Goal: Register for event/course

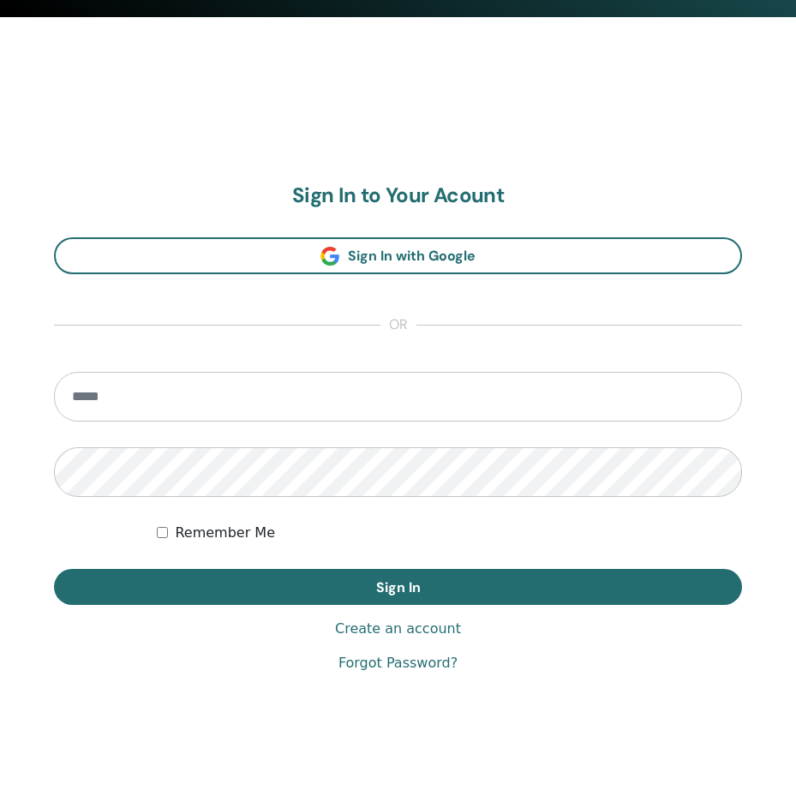
scroll to position [807, 0]
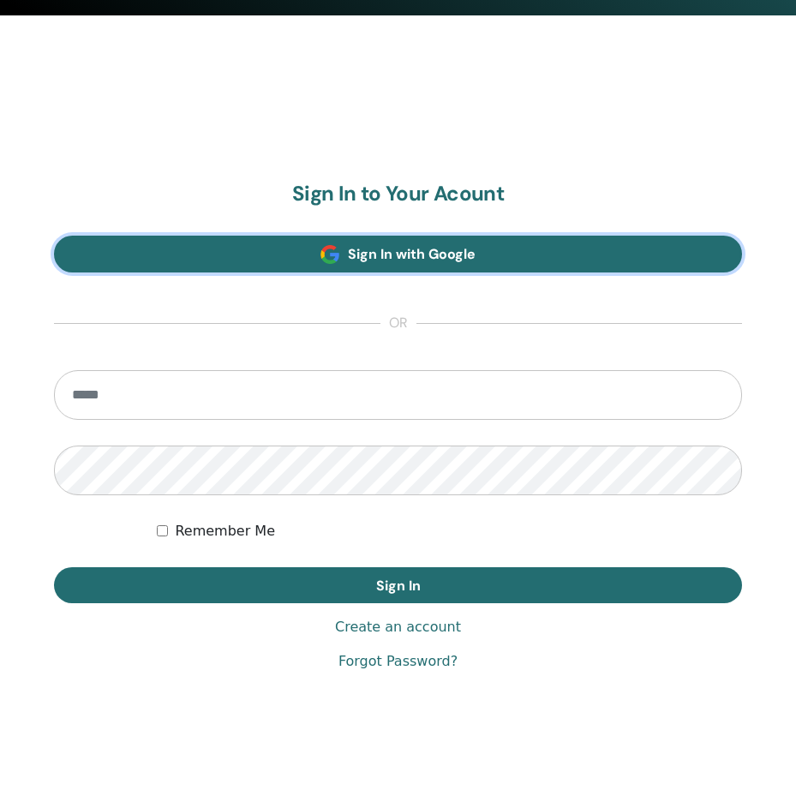
click at [382, 250] on span "Sign In with Google" at bounding box center [412, 254] width 128 height 18
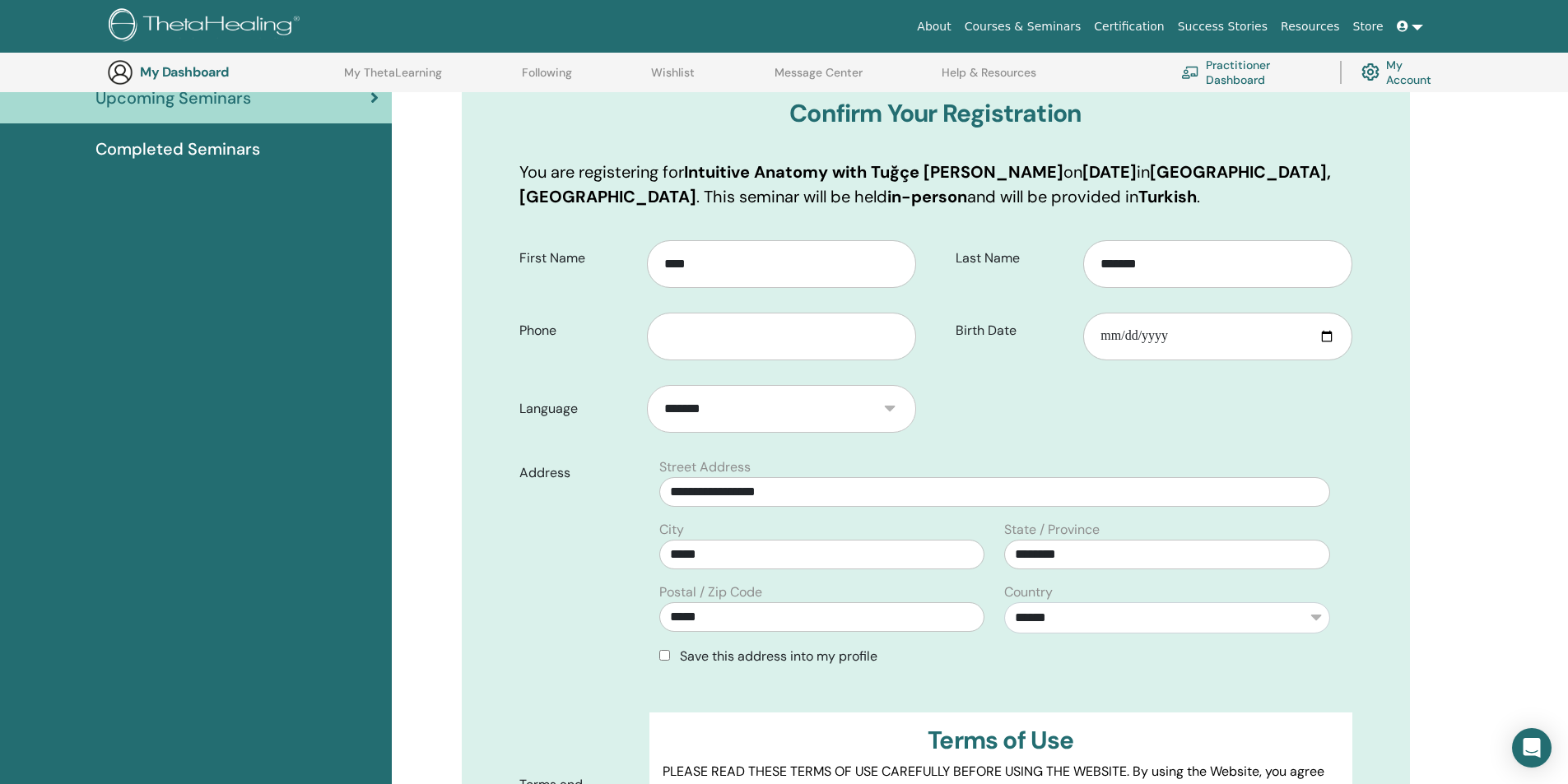
scroll to position [204, 0]
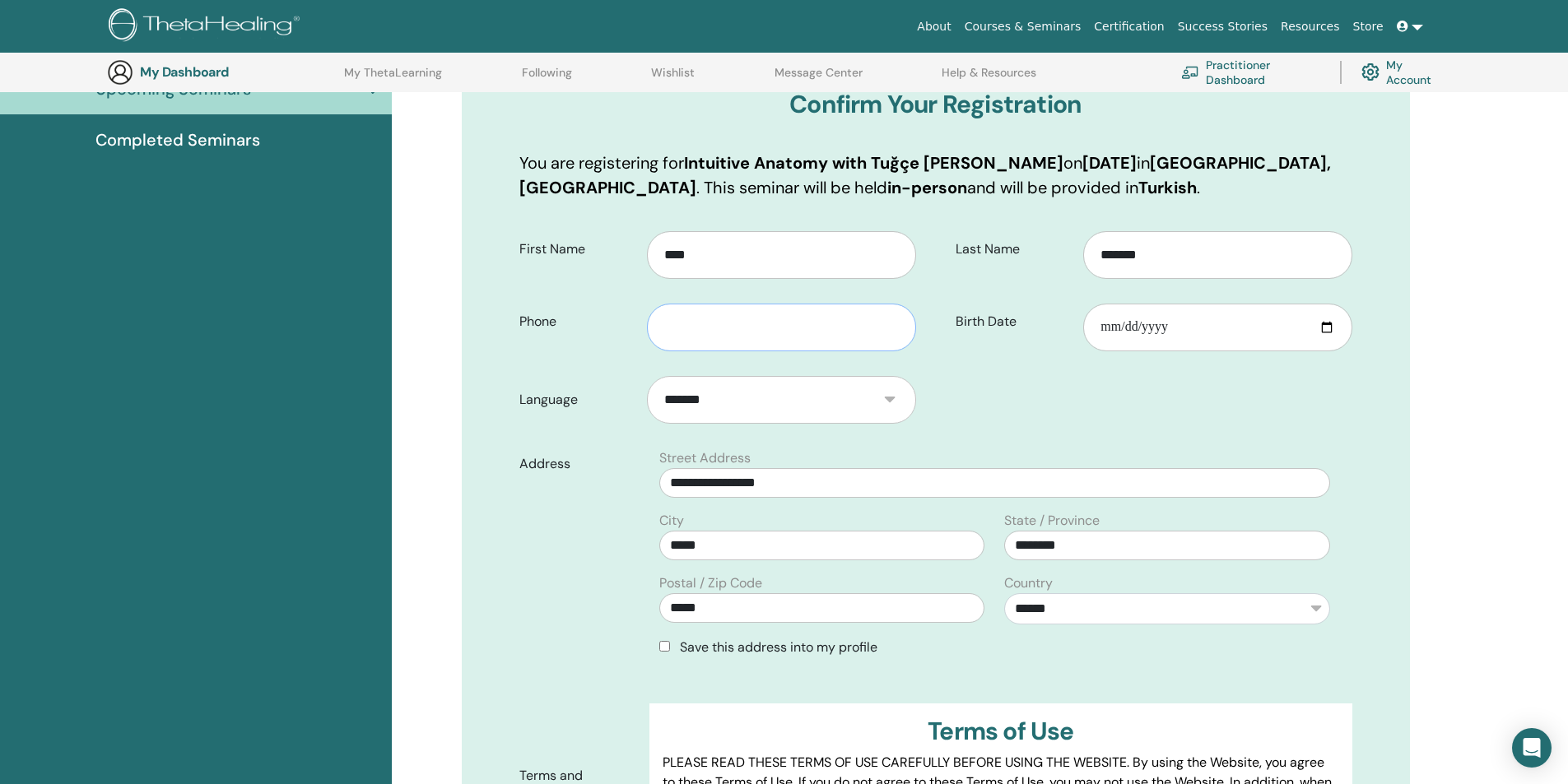
click at [746, 347] on input "text" at bounding box center [780, 328] width 268 height 48
type input "**********"
click at [1331, 331] on input "Birth Date" at bounding box center [1216, 328] width 268 height 48
type input "**********"
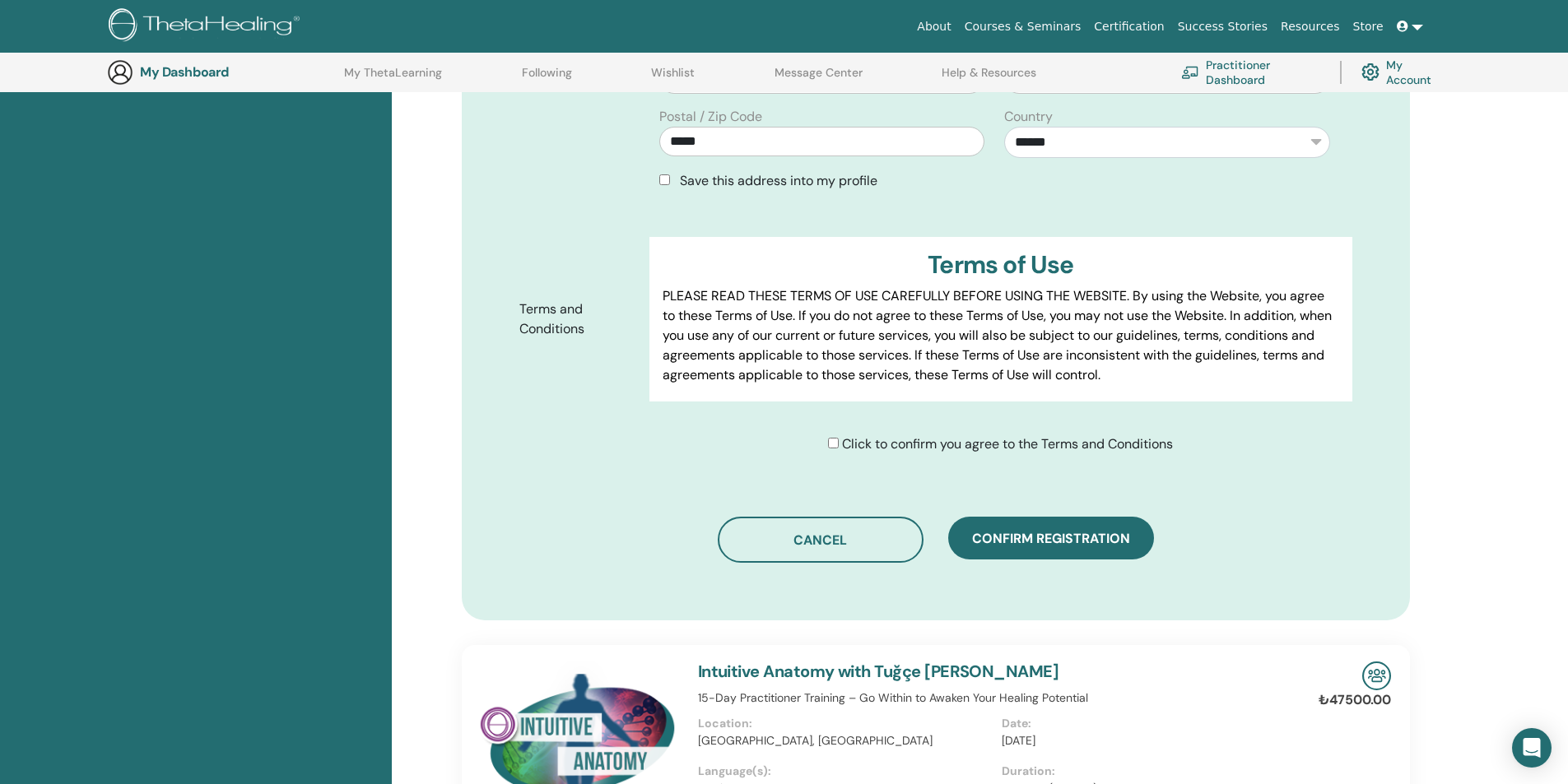
scroll to position [634, 0]
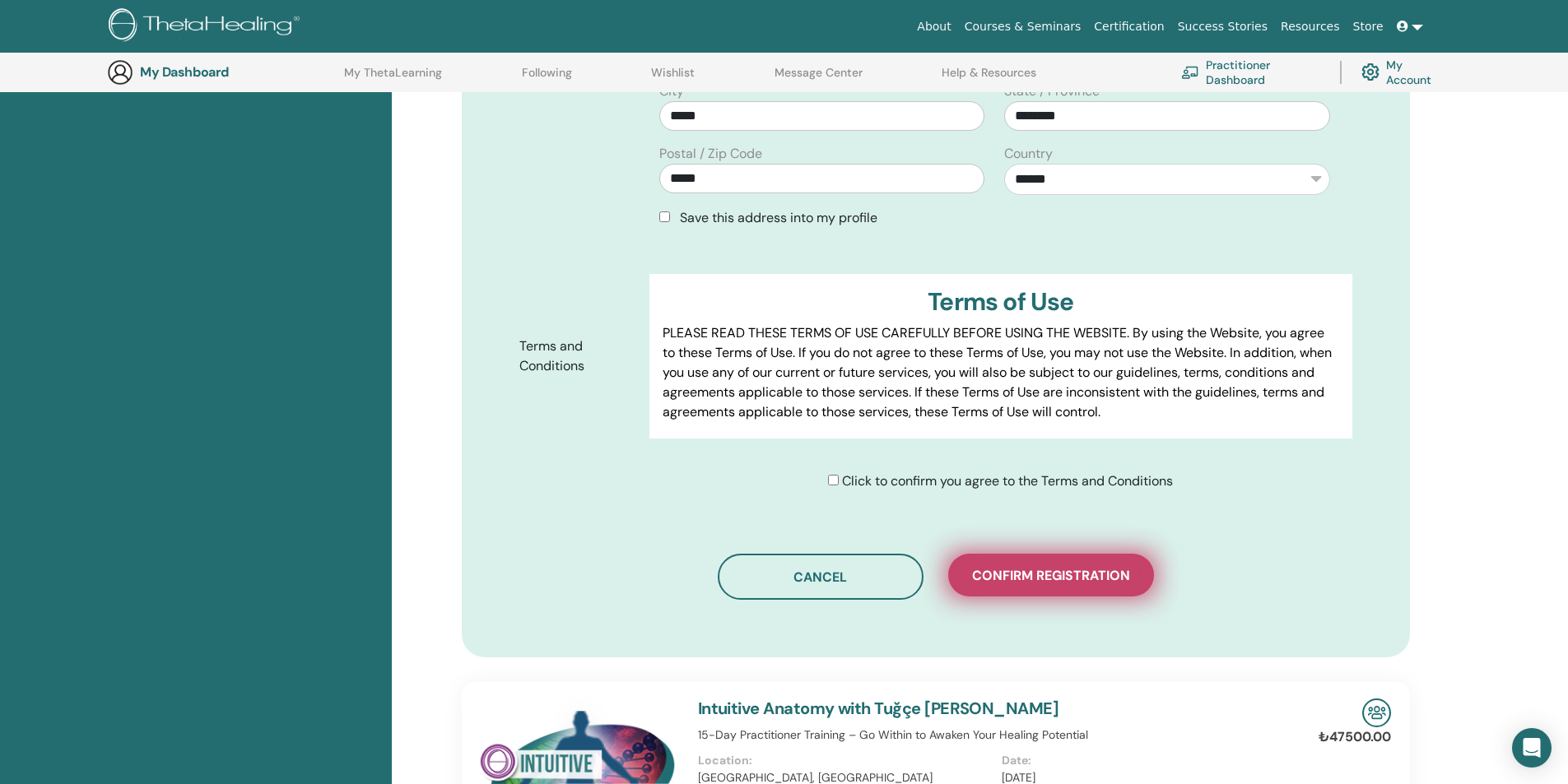
click at [977, 575] on span "Confirm registration" at bounding box center [1051, 576] width 158 height 17
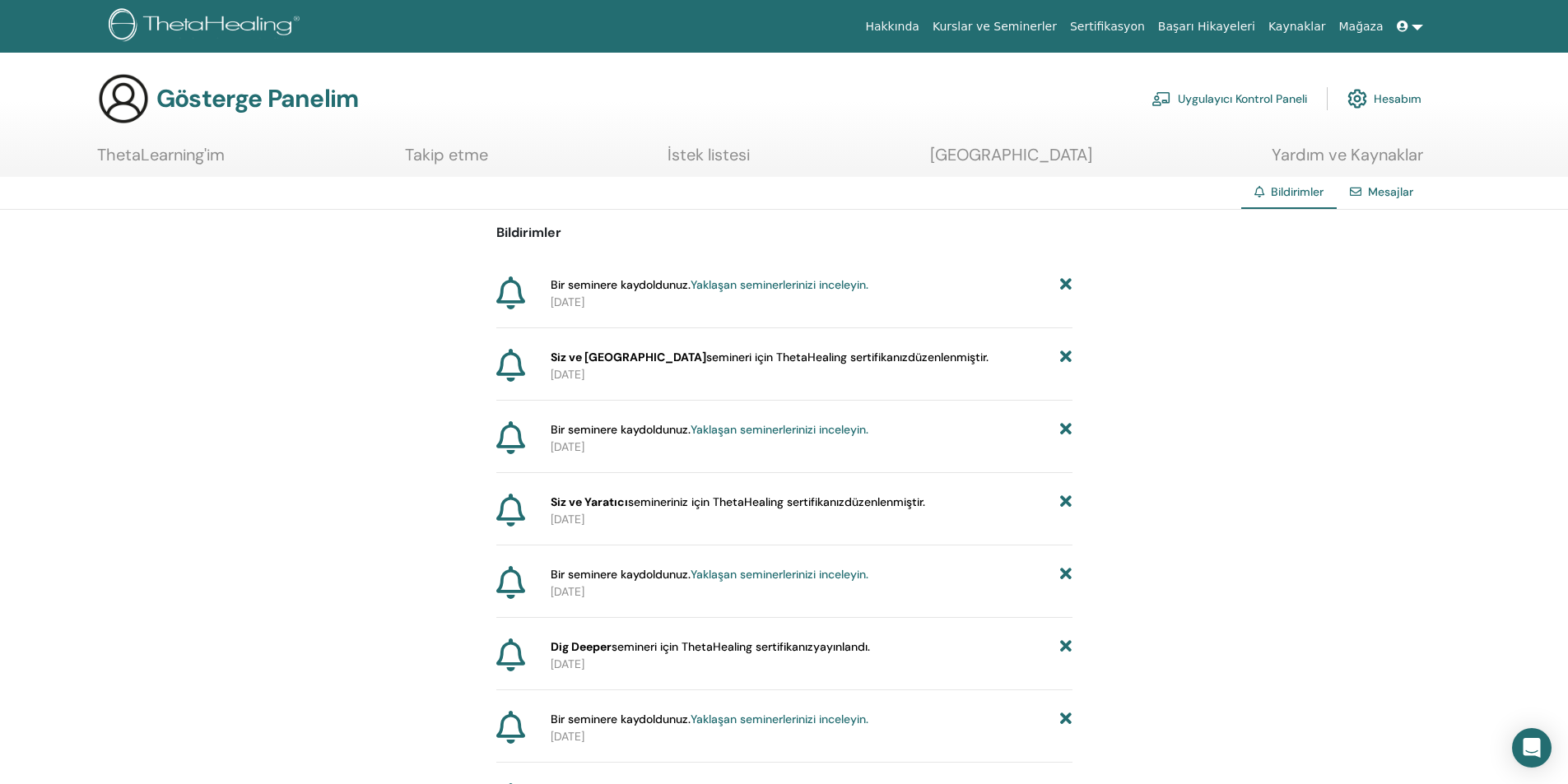
click at [1345, 420] on div "Bildirimler Bir seminere kaydoldunuz. Yaklaşan seminerlerinizi inceleyin. 2025-…" at bounding box center [784, 667] width 1568 height 916
click at [761, 365] on span "Siz ve Eşiniz semineri için ThetaHealing sertifikanız düzenlenmiştir." at bounding box center [770, 357] width 438 height 17
click at [746, 274] on div "Bildirimler Bir seminere kaydoldunuz. Yaklaşan seminerlerinizi inceleyin. 2025-…" at bounding box center [785, 667] width 576 height 916
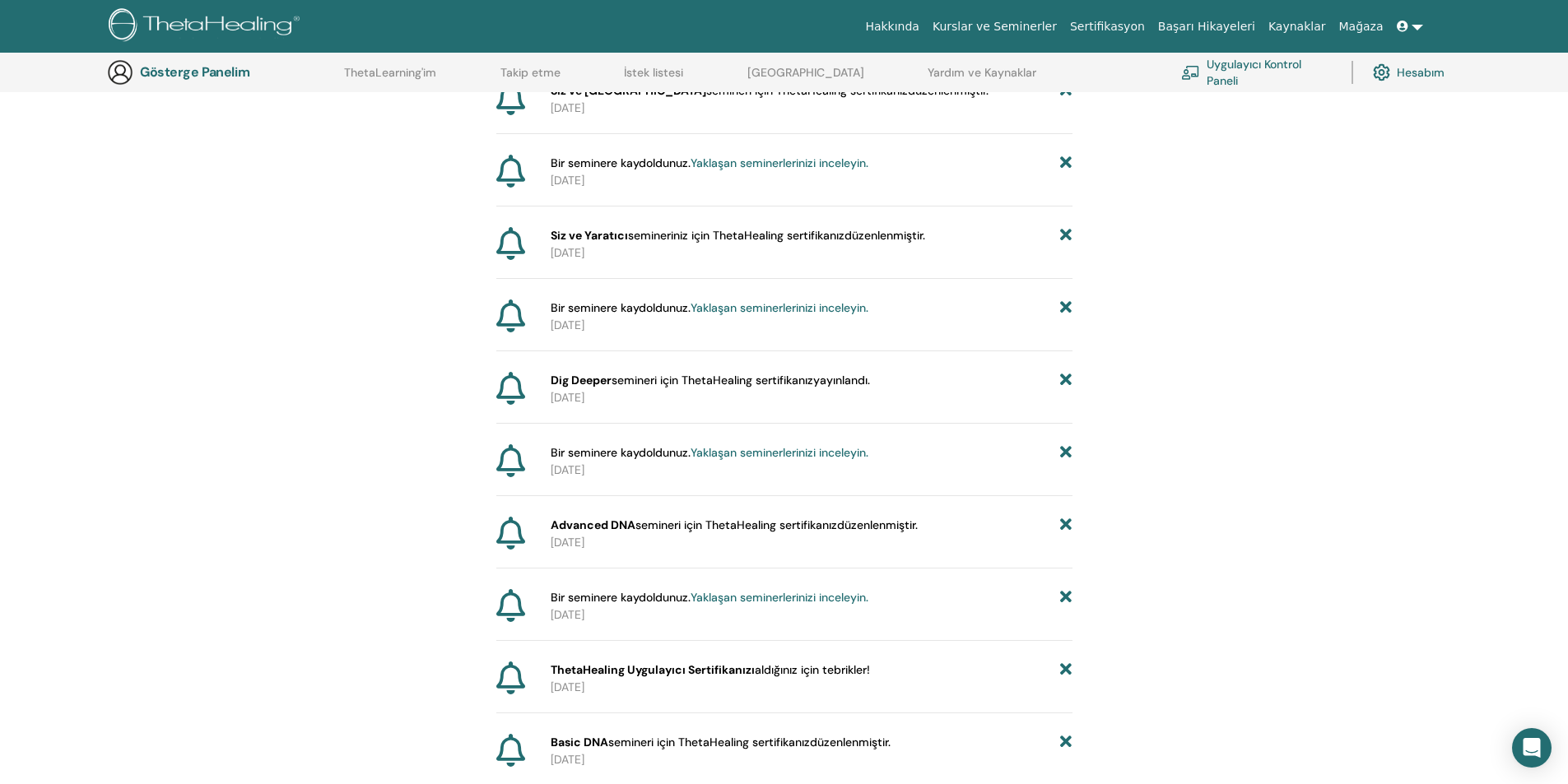
scroll to position [204, 0]
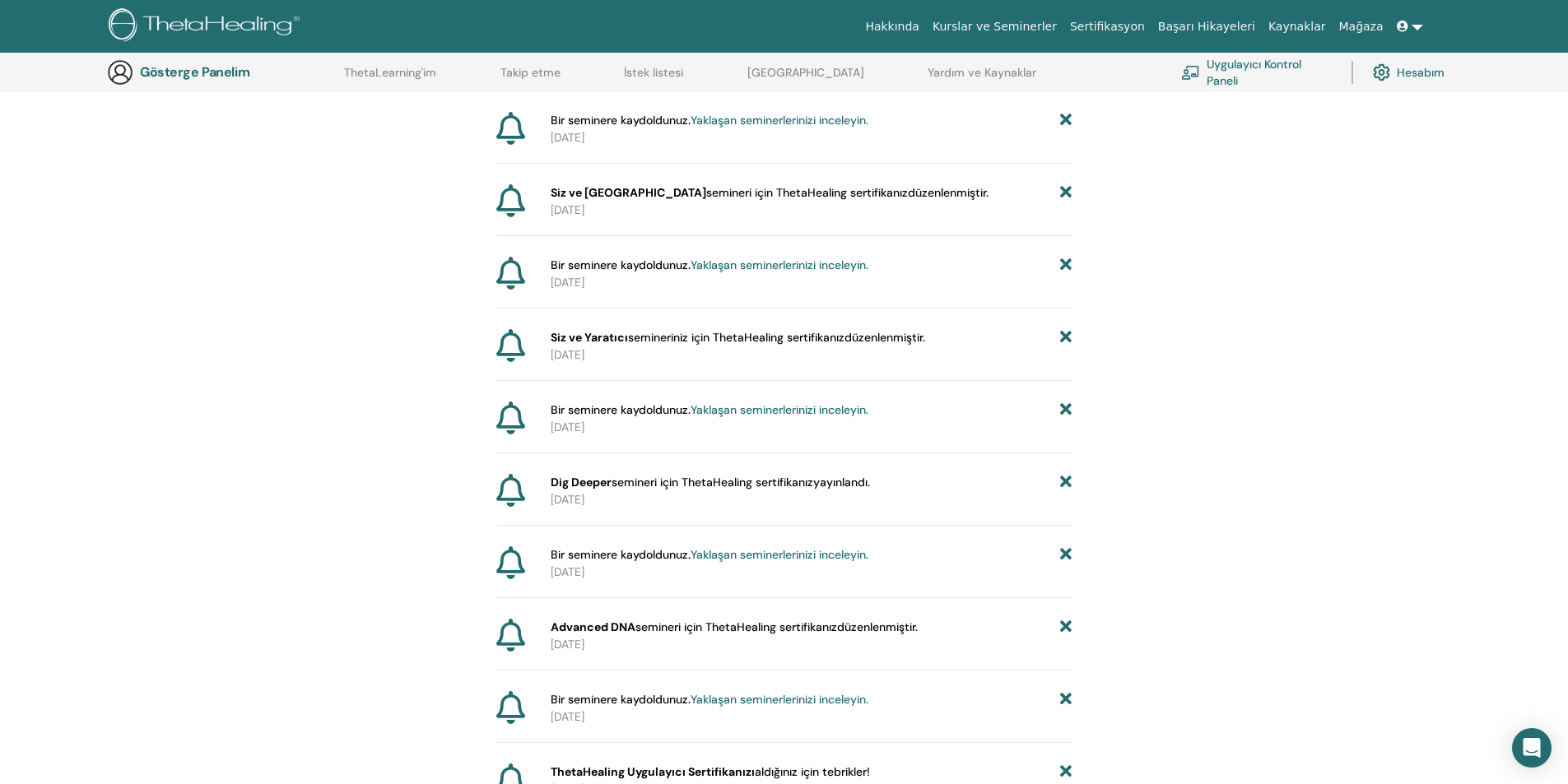
click at [1228, 72] on font "Uygulayıcı Kontrol Paneli" at bounding box center [1269, 71] width 125 height 32
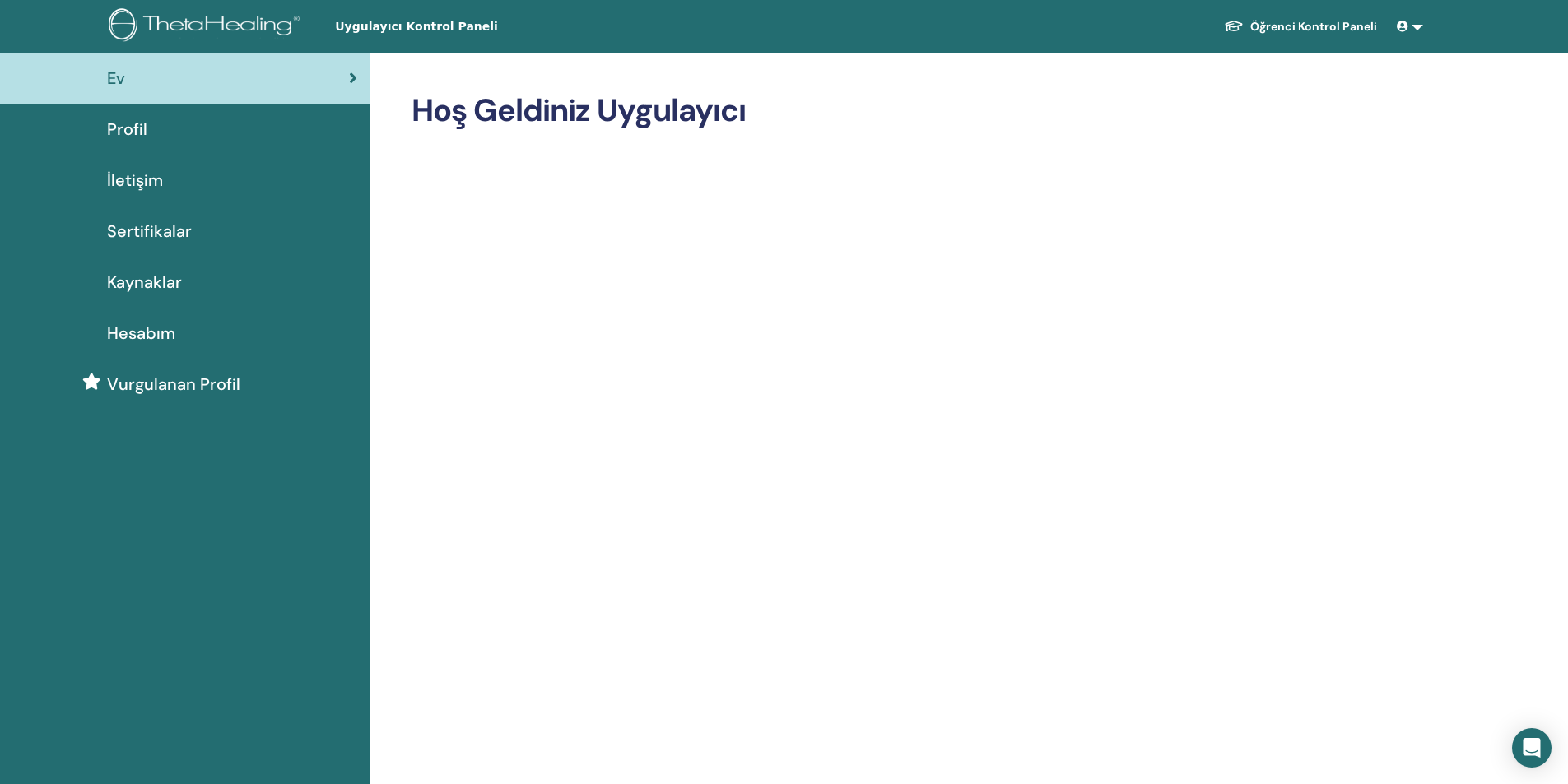
click at [140, 136] on font "Profil" at bounding box center [127, 129] width 40 height 21
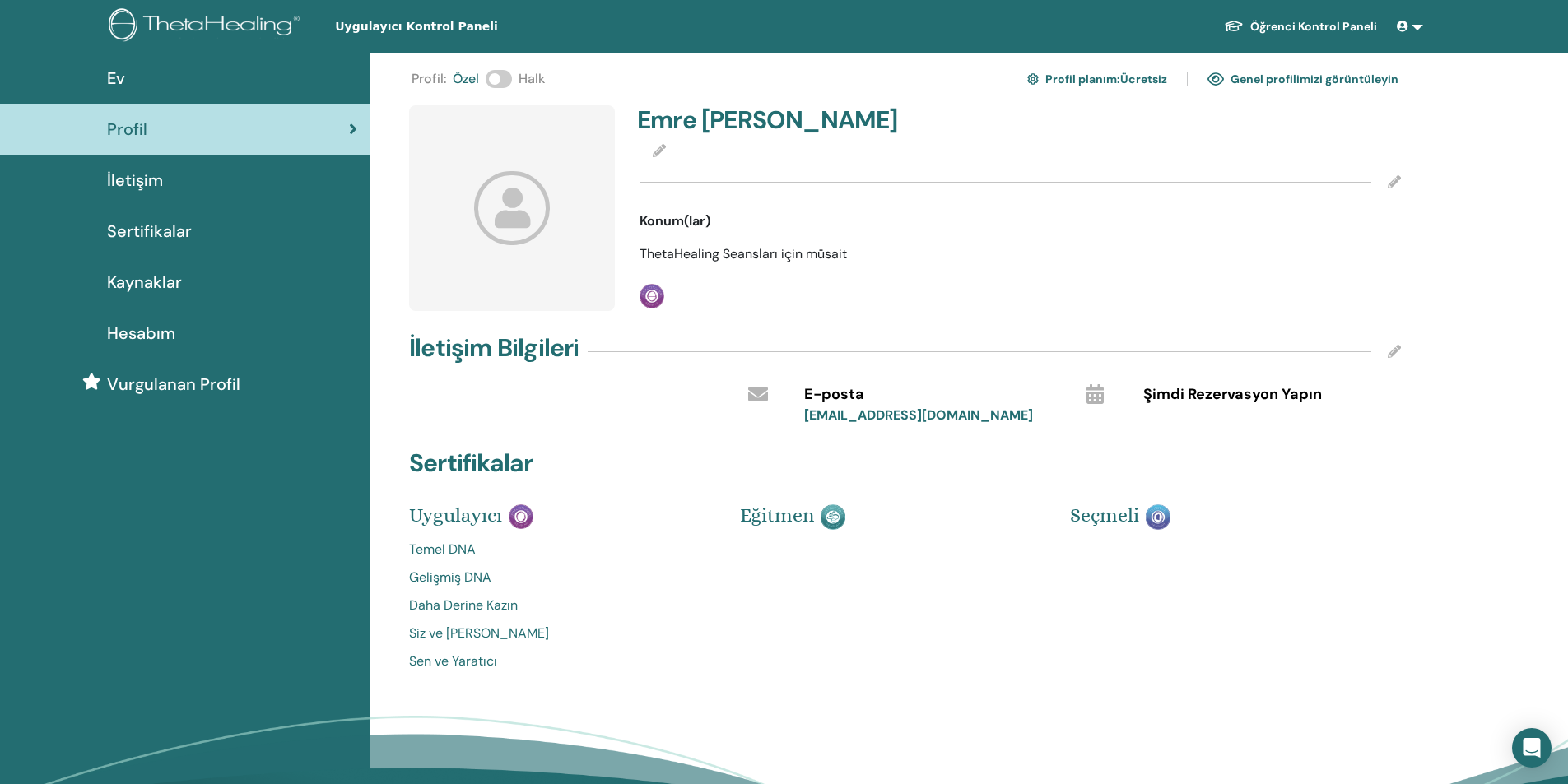
click at [1264, 392] on font "Şimdi Rezervasyon Yapın" at bounding box center [1233, 394] width 179 height 20
click at [656, 301] on img at bounding box center [652, 297] width 25 height 25
click at [1311, 75] on font "Genel profilimizi görüntüleyin" at bounding box center [1314, 79] width 168 height 14
click at [1287, 18] on font "Öğrenci Kontrol Paneli" at bounding box center [1313, 26] width 127 height 15
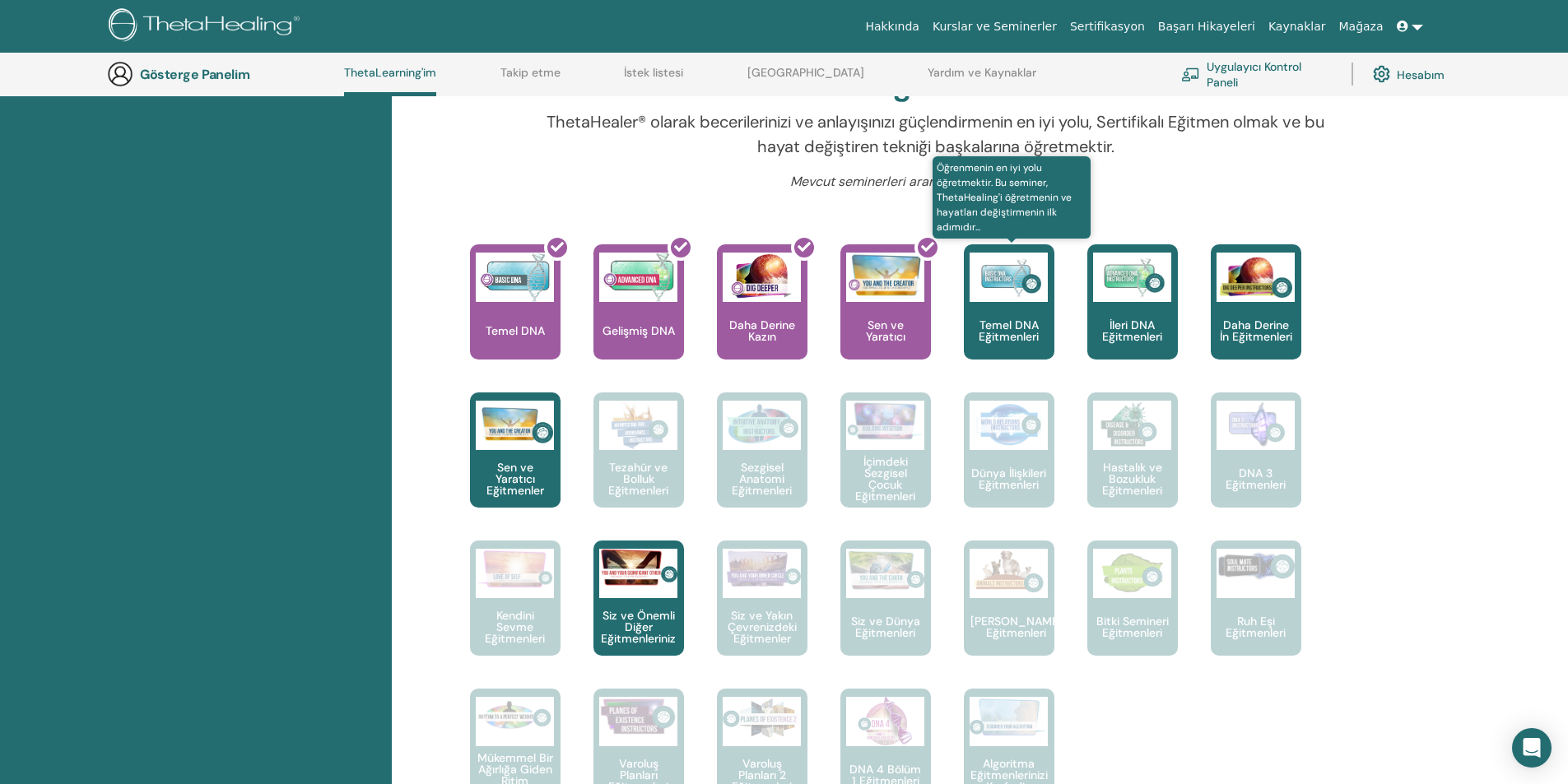
scroll to position [537, 0]
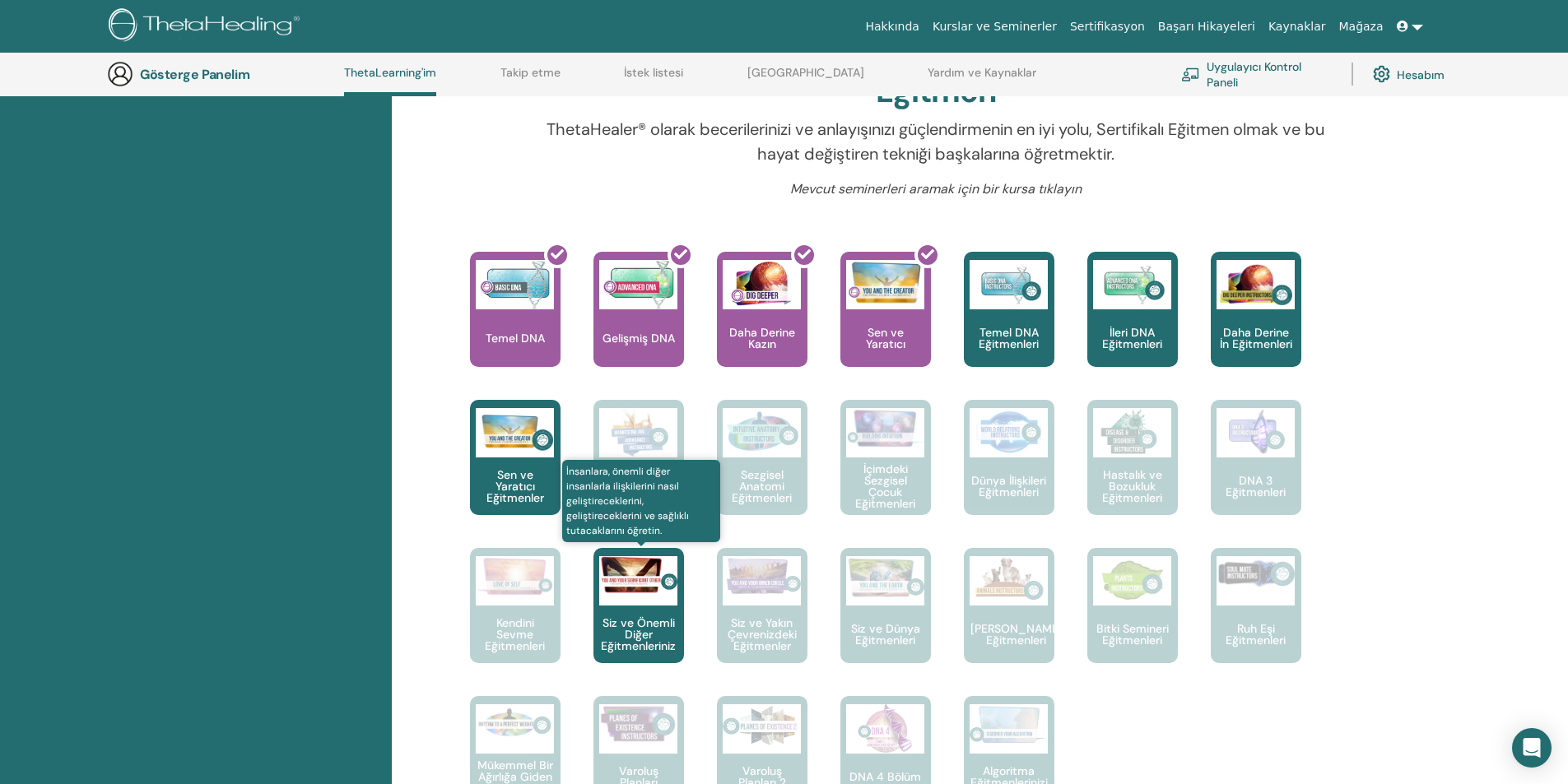
click at [625, 629] on font "Siz ve Önemli Diğer Eğitmenleriniz" at bounding box center [638, 634] width 75 height 37
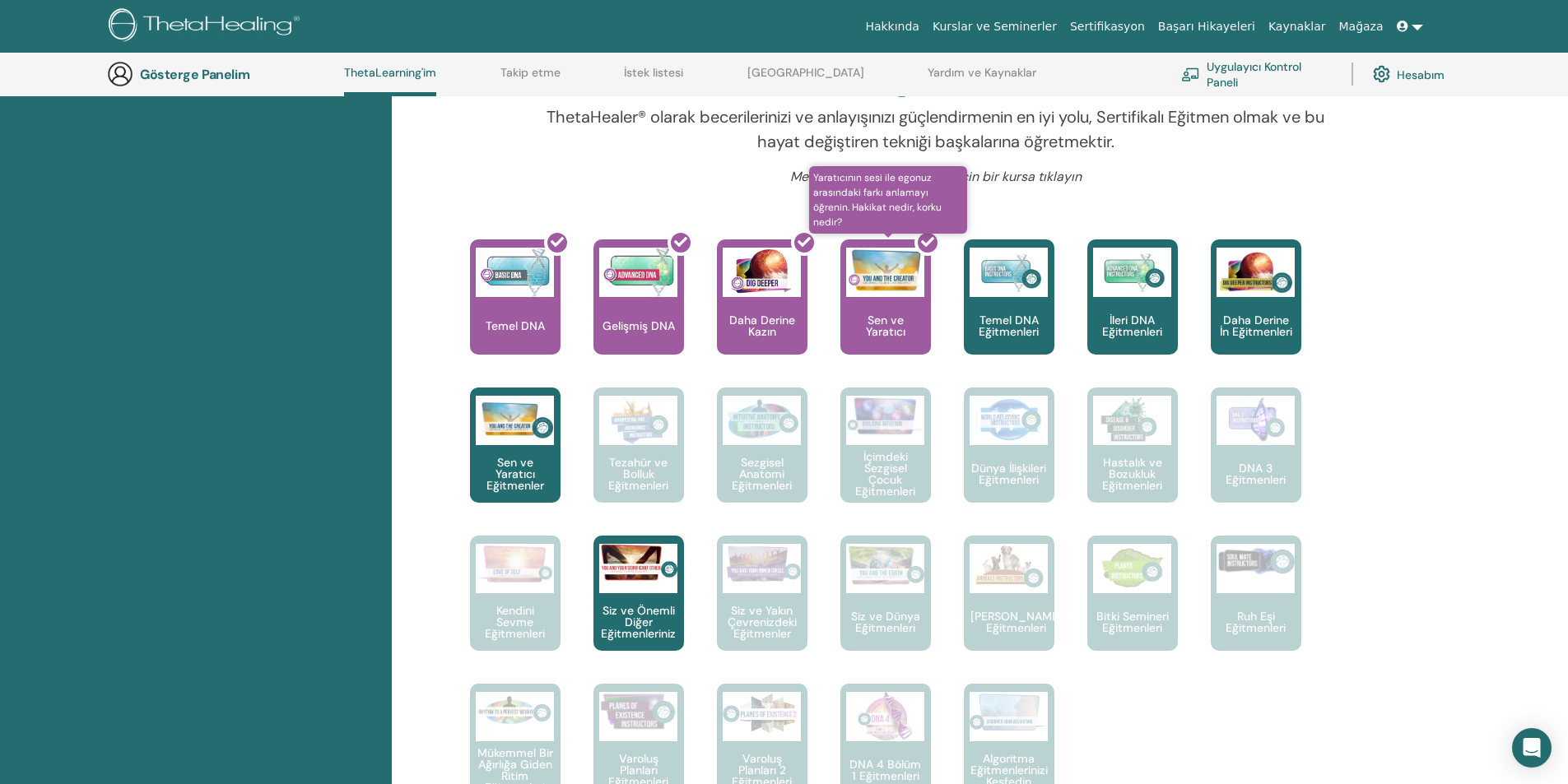
scroll to position [537, 0]
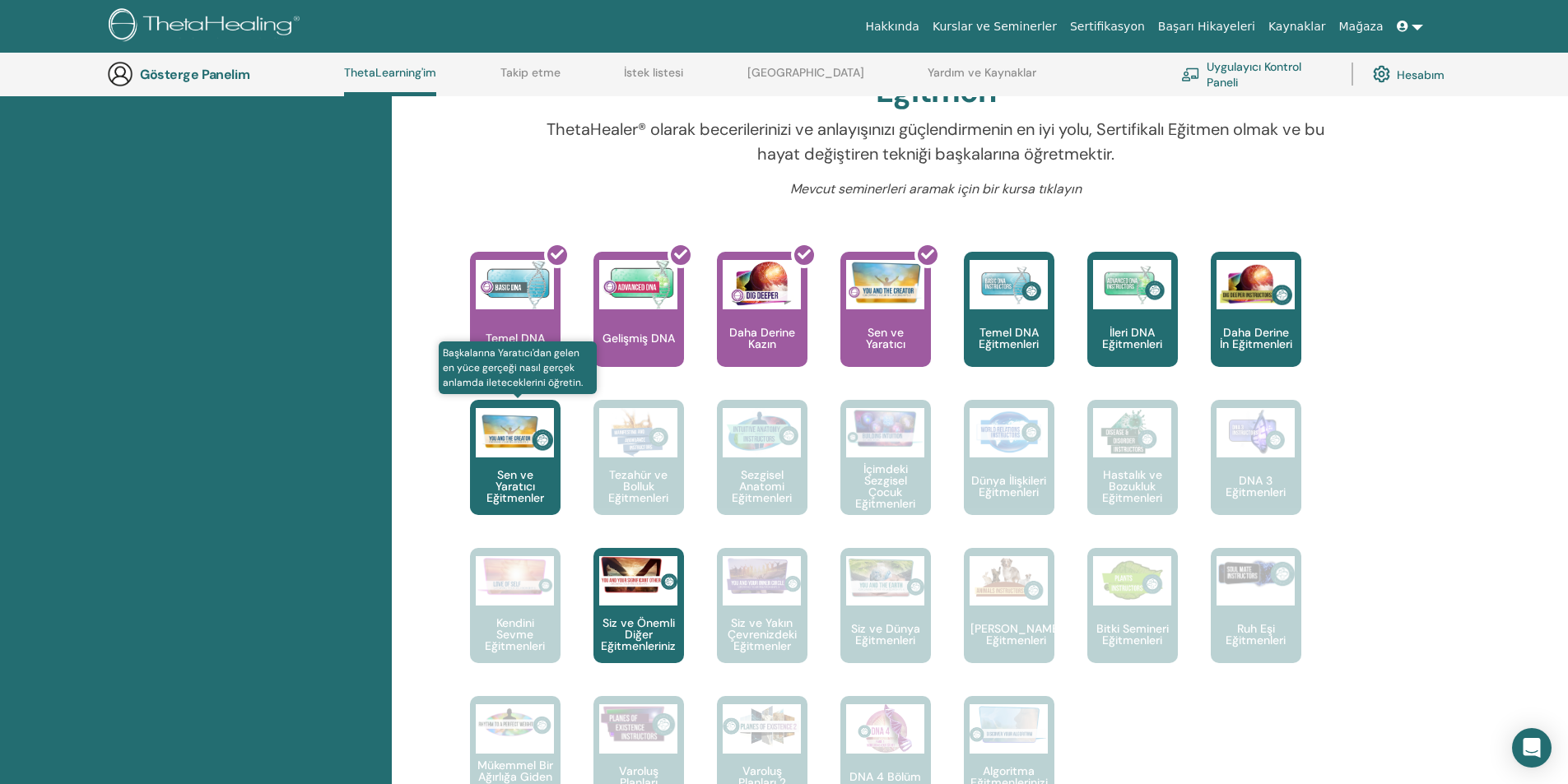
click at [537, 503] on font "Sen ve Yaratıcı Eğitmenler" at bounding box center [515, 486] width 58 height 37
